Goal: Find specific page/section: Find specific page/section

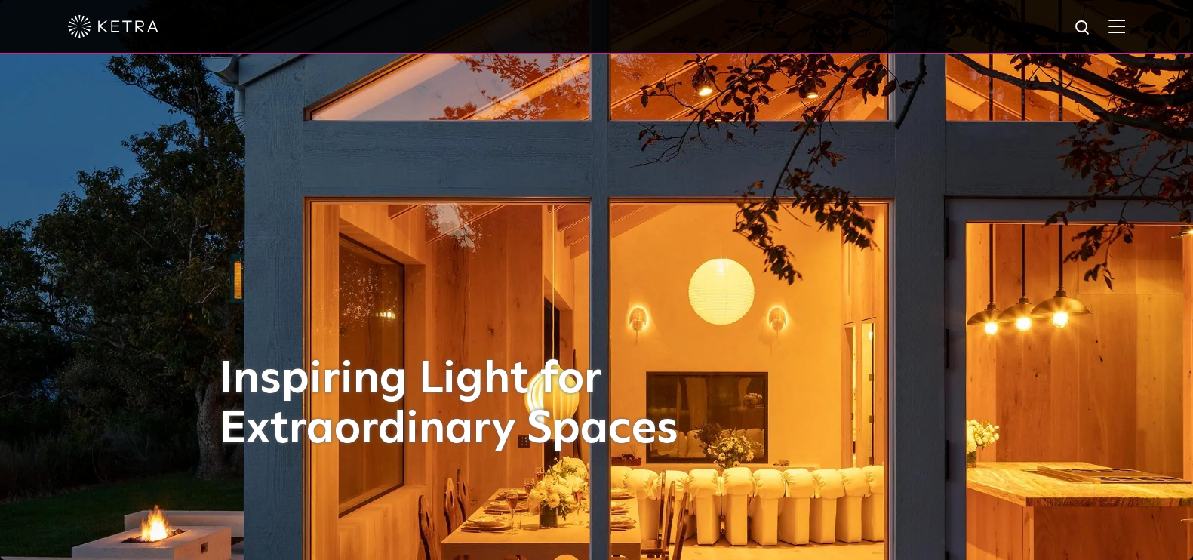
click at [1125, 30] on img at bounding box center [1117, 26] width 17 height 14
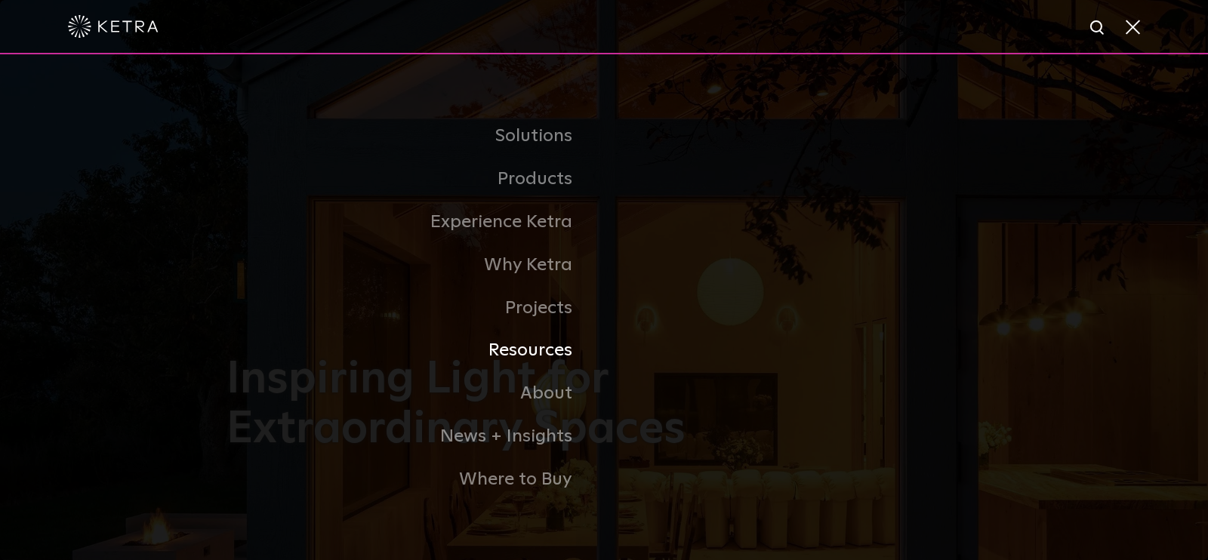
click at [550, 362] on link "Resources" at bounding box center [414, 350] width 377 height 43
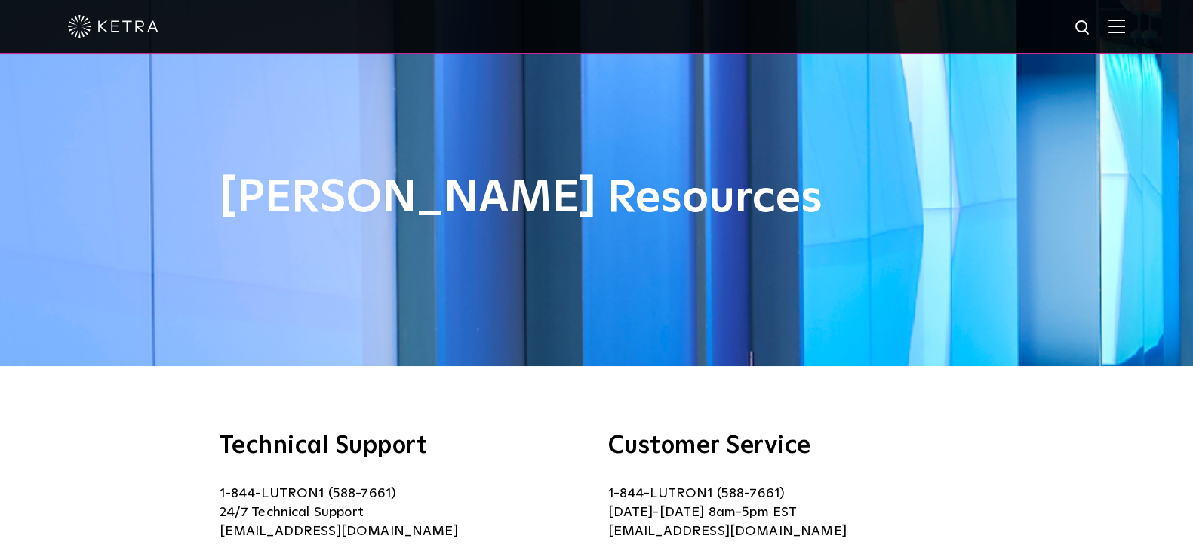
click at [769, 402] on div "Technical Support 1-844-LUTRON1 (588-7661) 24/7 Technical Support lightingsuppo…" at bounding box center [596, 508] width 1193 height 285
click at [1156, 217] on div "Ketra Resources" at bounding box center [596, 183] width 1193 height 366
